Goal: Find specific page/section: Find specific page/section

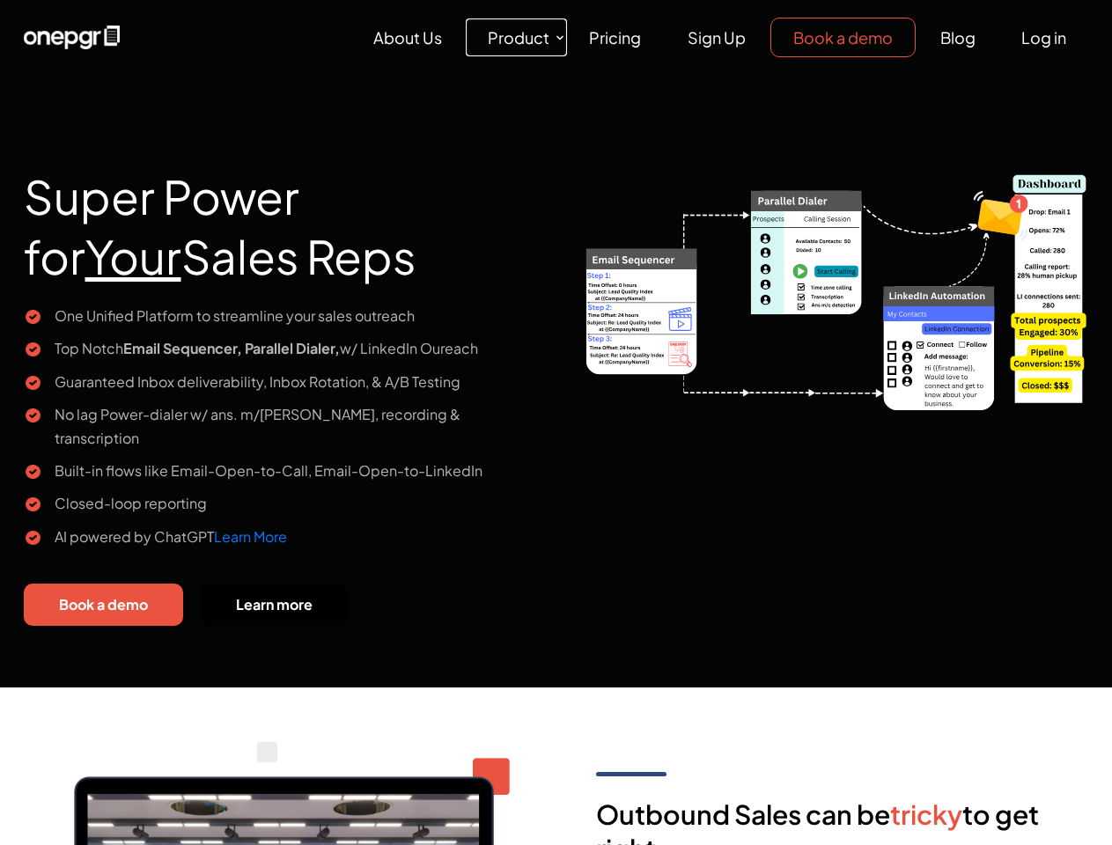
click at [516, 37] on link "Product" at bounding box center [516, 37] width 101 height 38
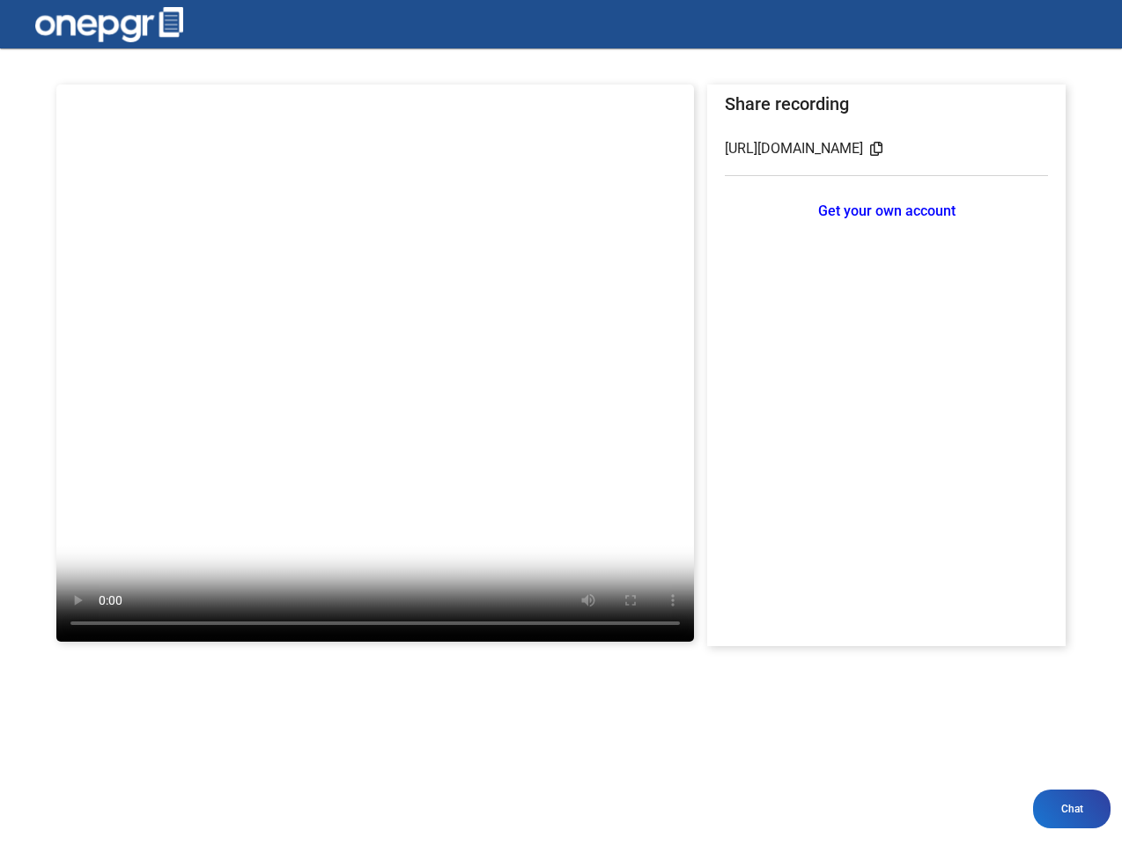
click at [109, 25] on img at bounding box center [109, 24] width 148 height 35
click at [889, 149] on icon at bounding box center [876, 149] width 26 height 28
click at [1072, 809] on span "Chat" at bounding box center [1072, 809] width 22 height 12
